Goal: Task Accomplishment & Management: Use online tool/utility

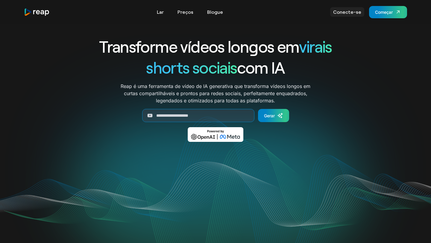
click at [345, 13] on font "Conecte-se" at bounding box center [347, 12] width 28 height 6
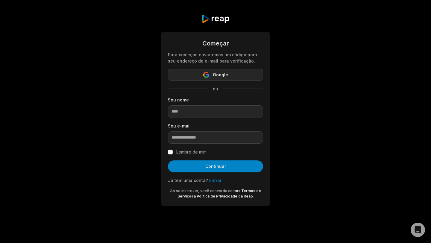
click at [241, 76] on button "Google" at bounding box center [215, 75] width 95 height 12
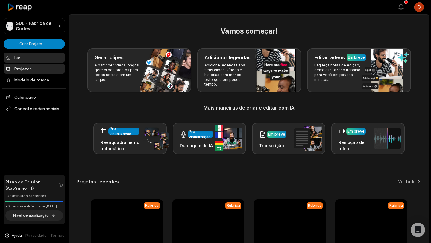
click at [35, 69] on link "Projetos" at bounding box center [34, 69] width 61 height 10
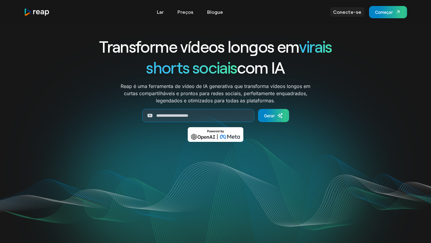
click at [353, 13] on font "Conecte-se" at bounding box center [347, 12] width 28 height 6
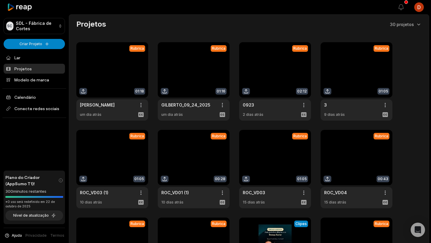
click at [36, 66] on link "Projetos" at bounding box center [34, 69] width 61 height 10
